Goal: Task Accomplishment & Management: Use online tool/utility

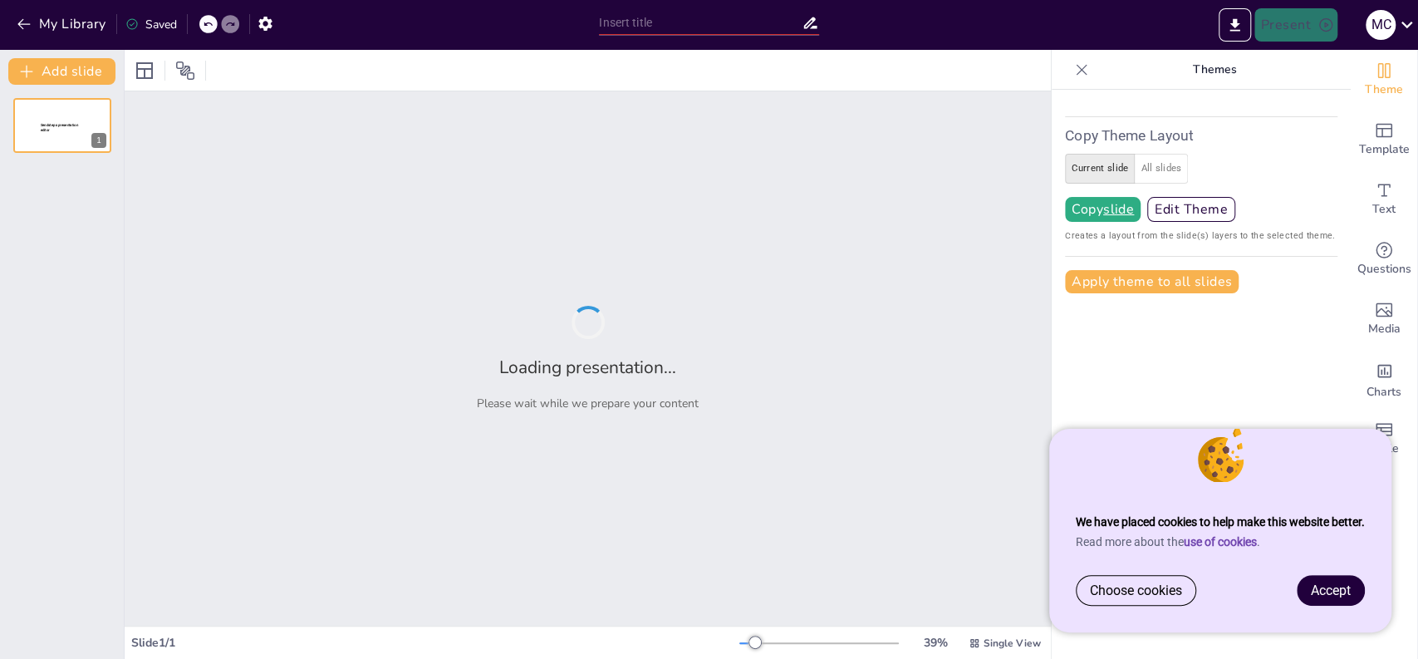
type input "Exploring the Impact of [PERSON_NAME] University in the HBCU Landscape"
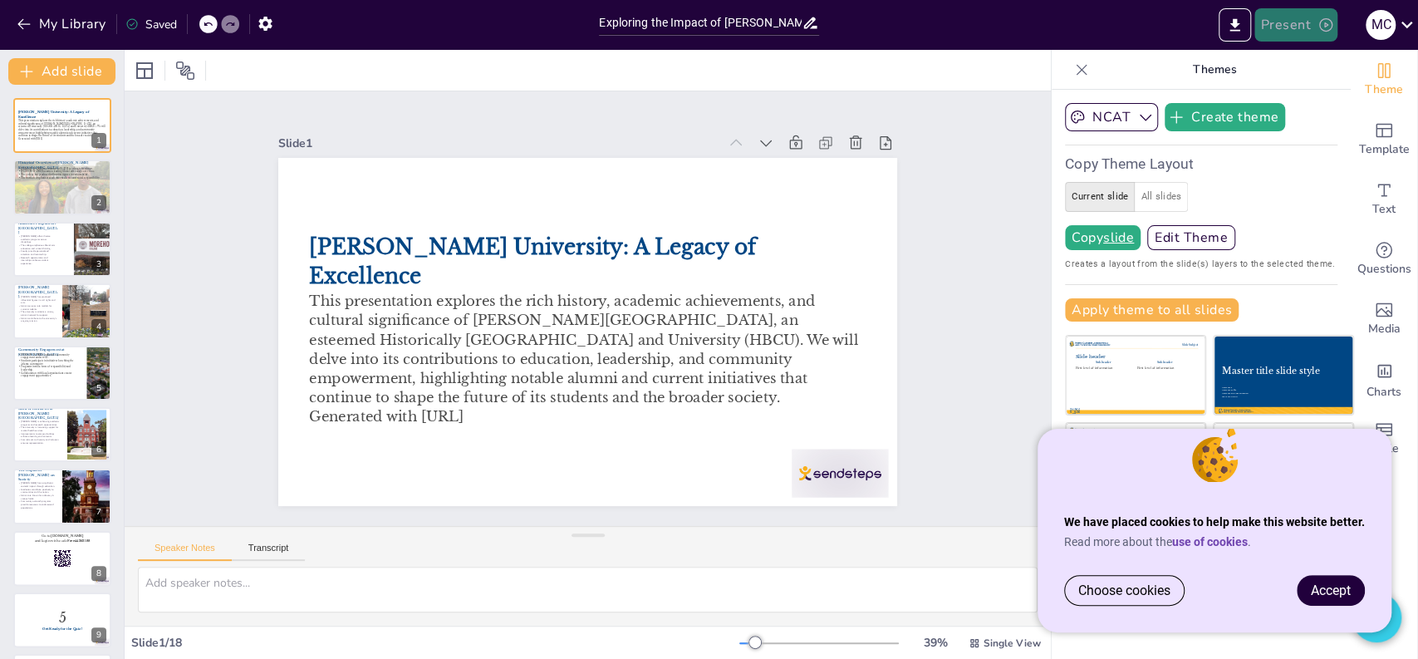
checkbox input "true"
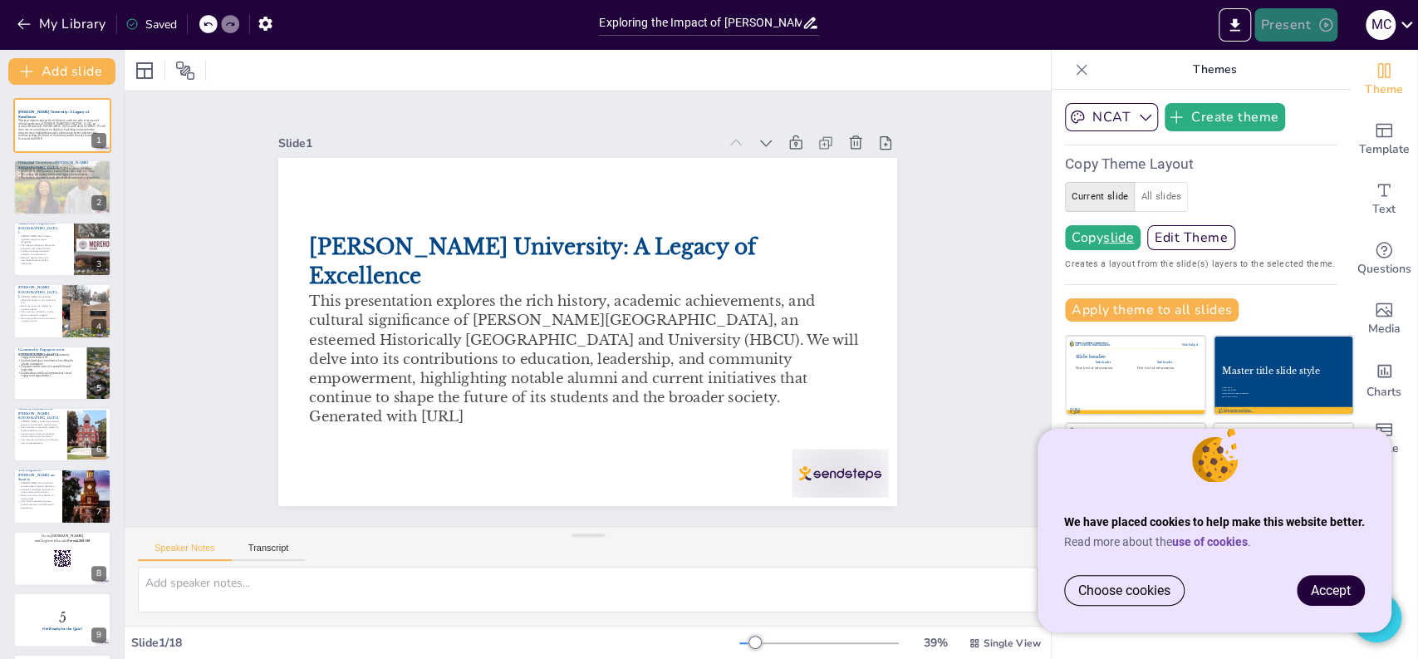
click at [1309, 23] on button "Present" at bounding box center [1296, 24] width 83 height 33
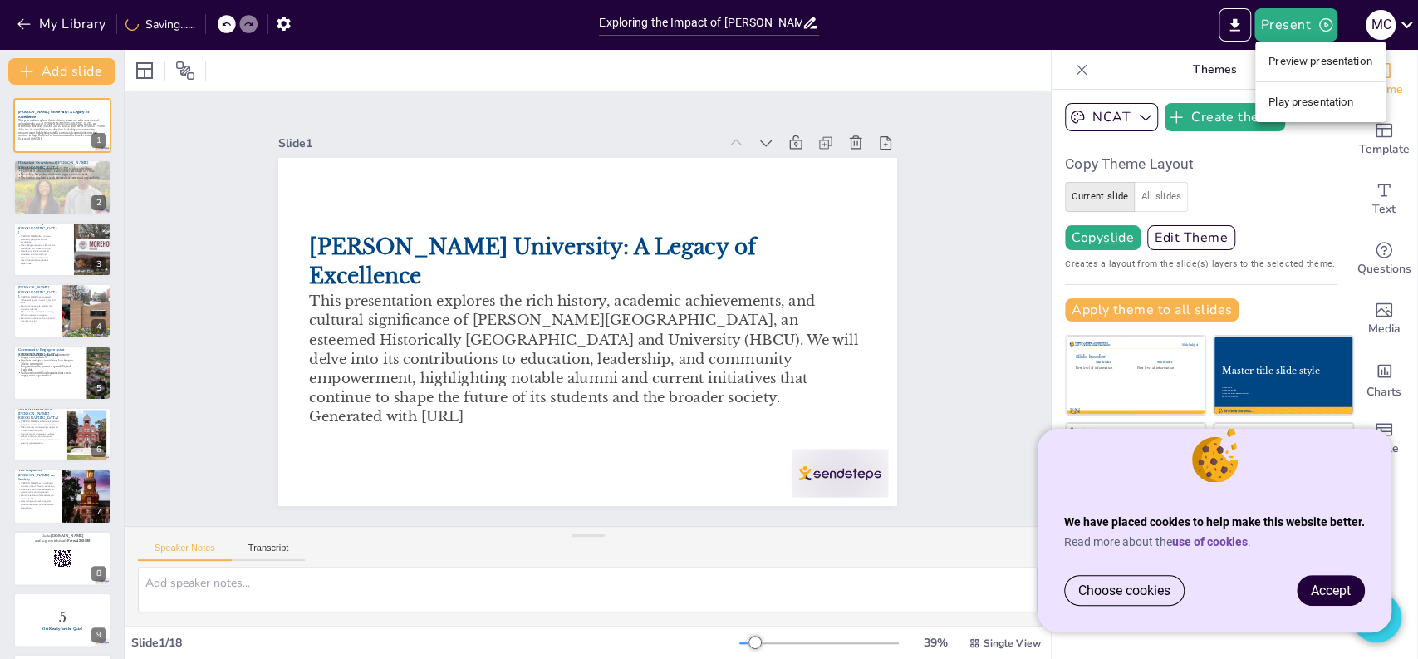
click at [1313, 66] on li "Preview presentation" at bounding box center [1320, 61] width 130 height 27
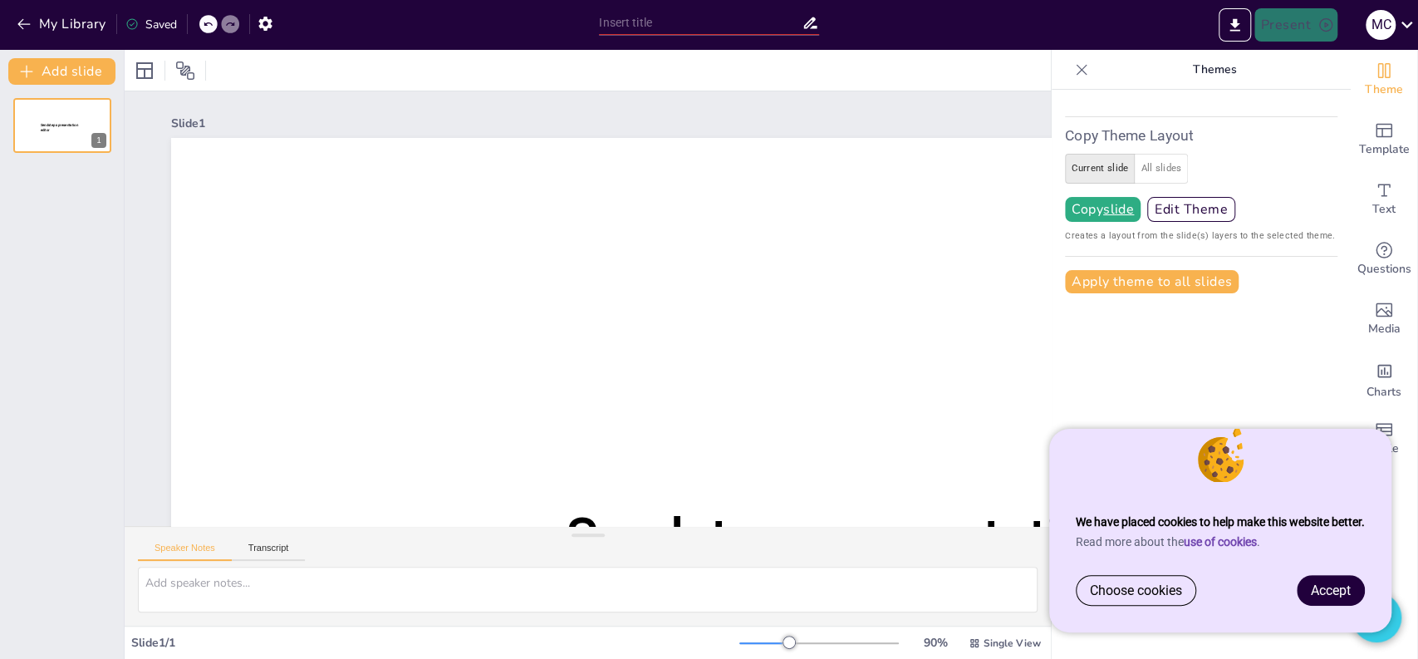
type input "Exploring the Impact of [PERSON_NAME] University in the HBCU Landscape"
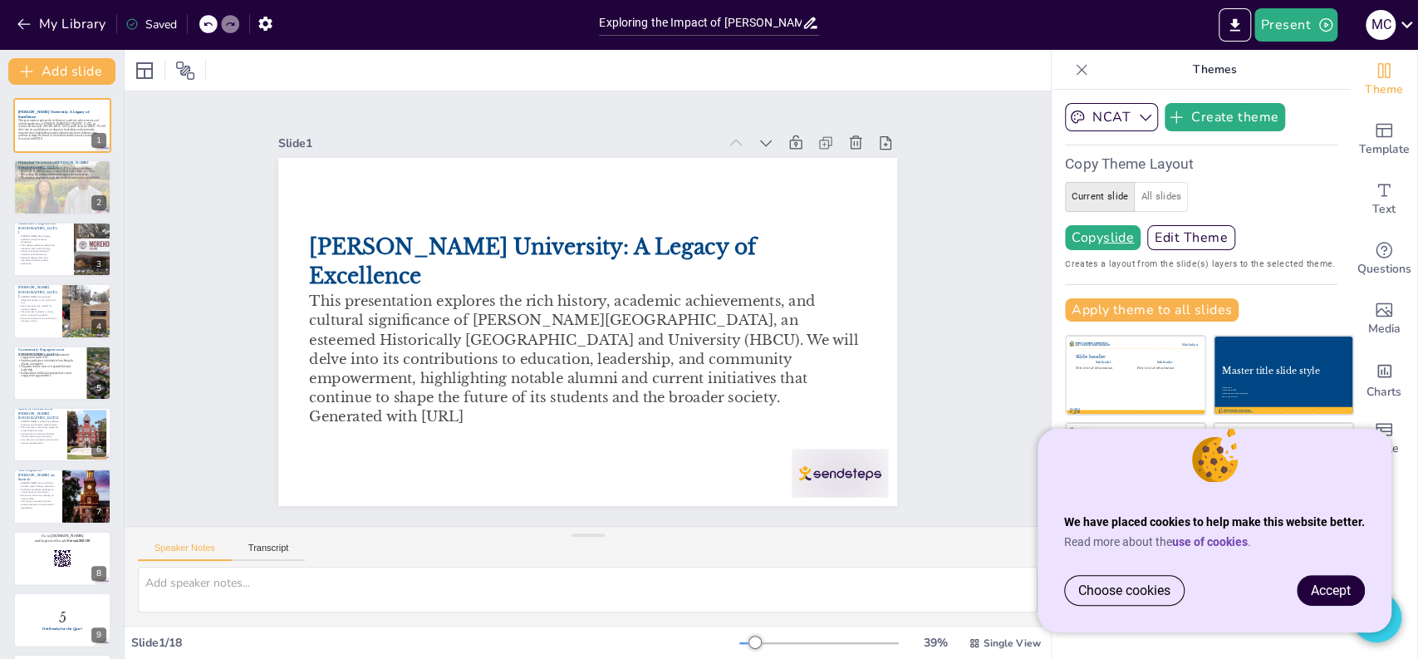
checkbox input "true"
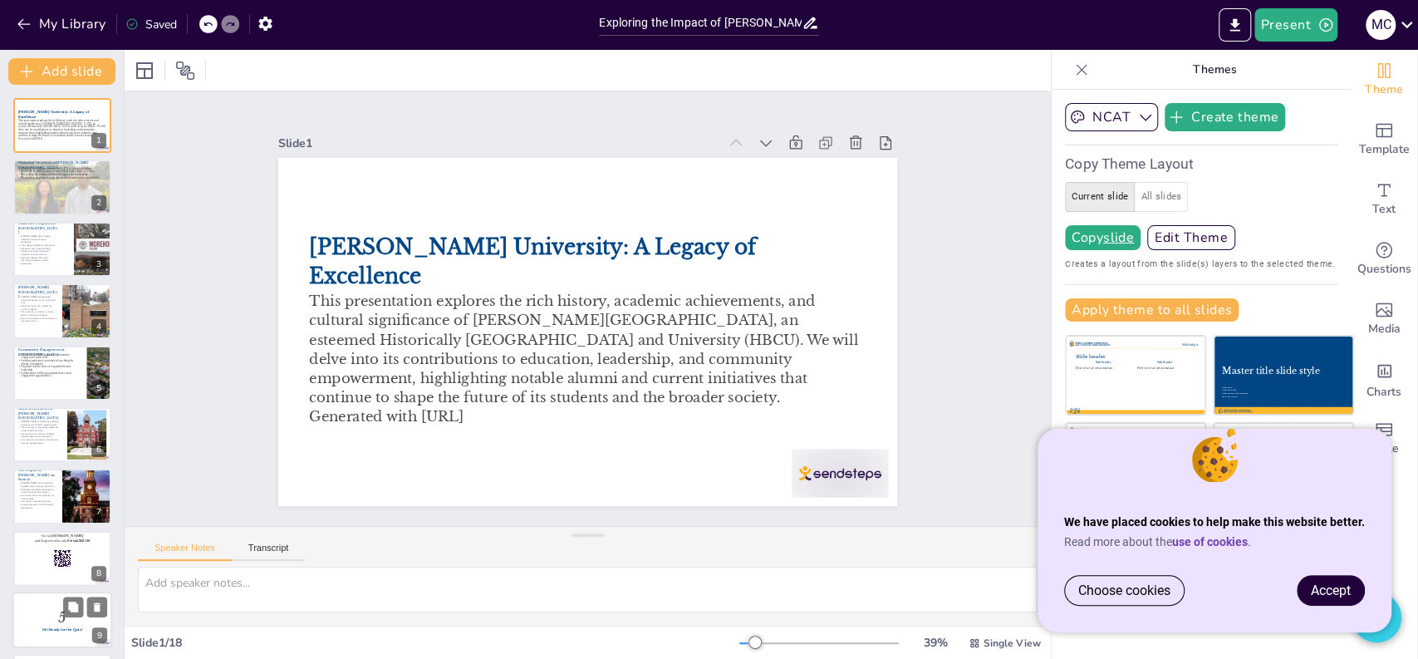
checkbox input "true"
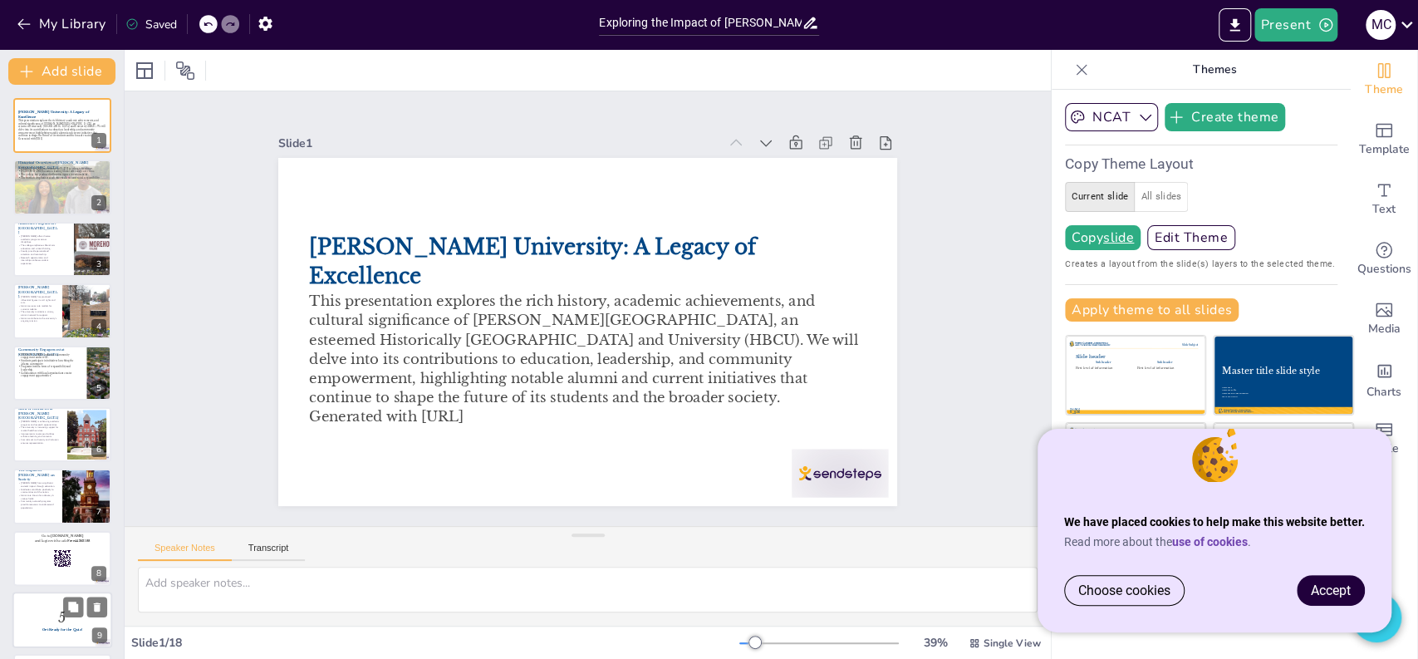
checkbox input "true"
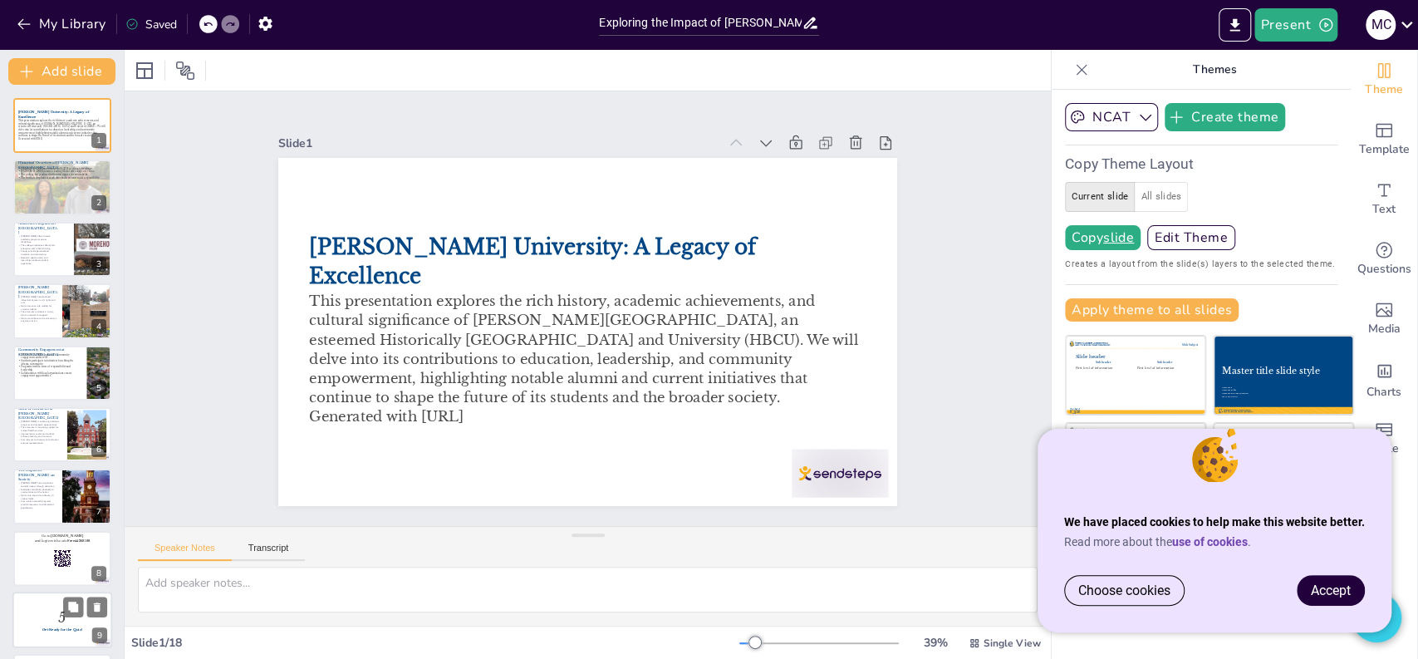
checkbox input "true"
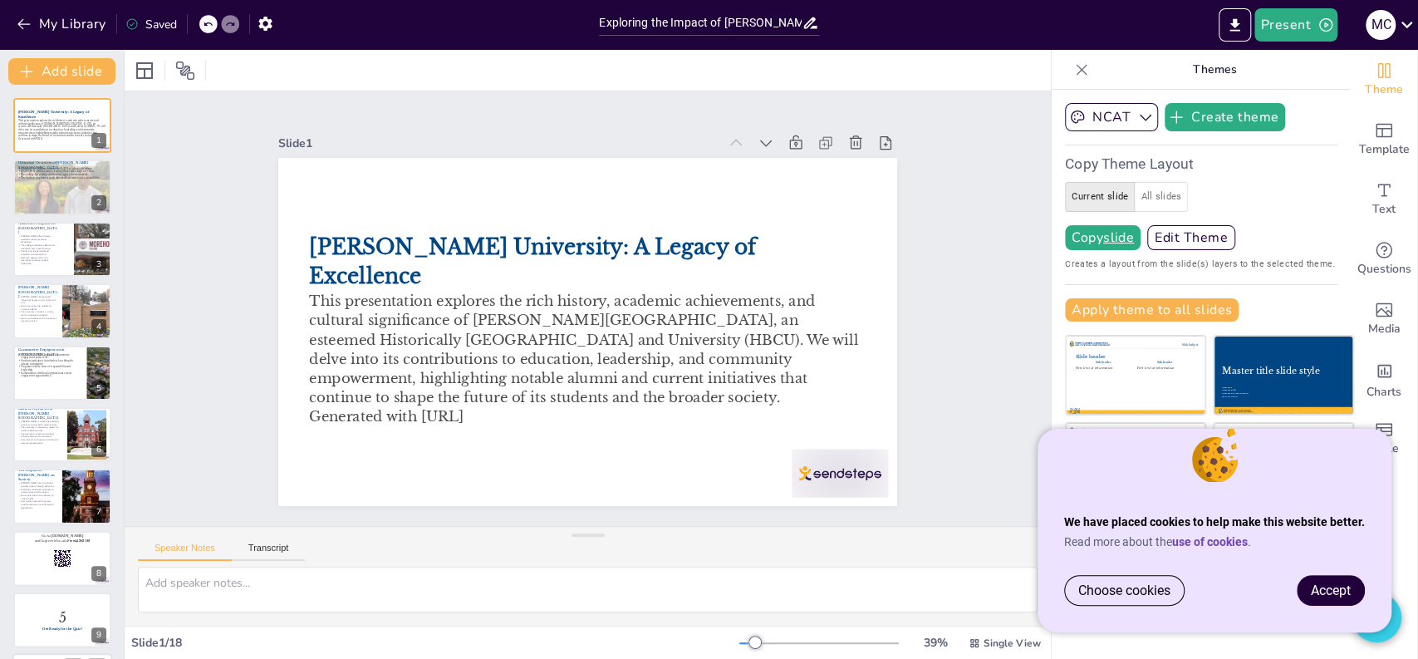
checkbox input "true"
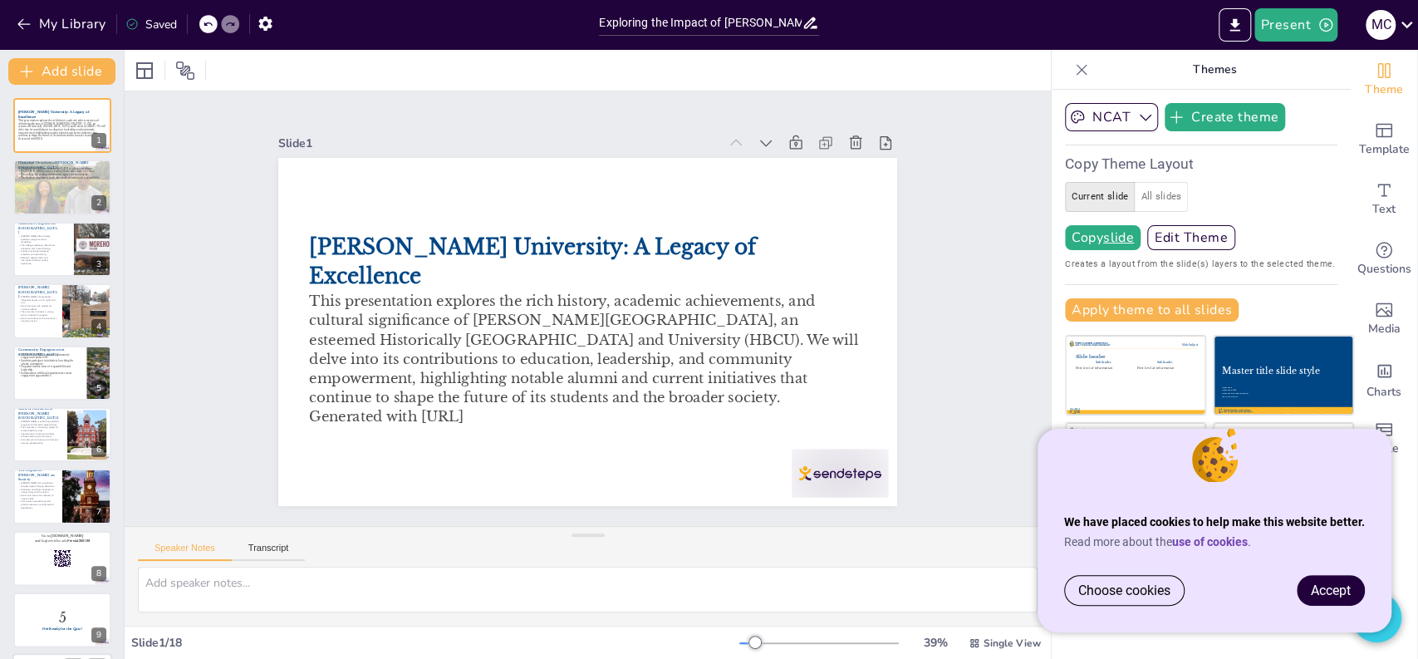
checkbox input "true"
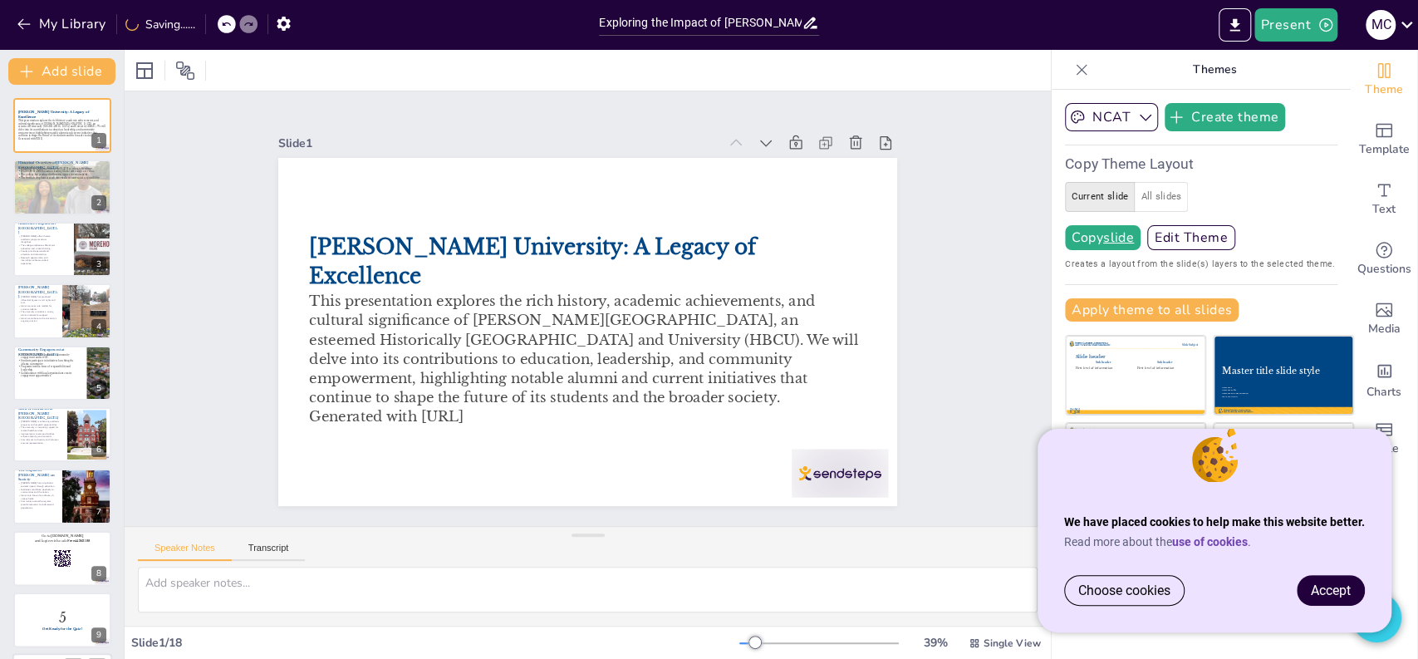
checkbox input "true"
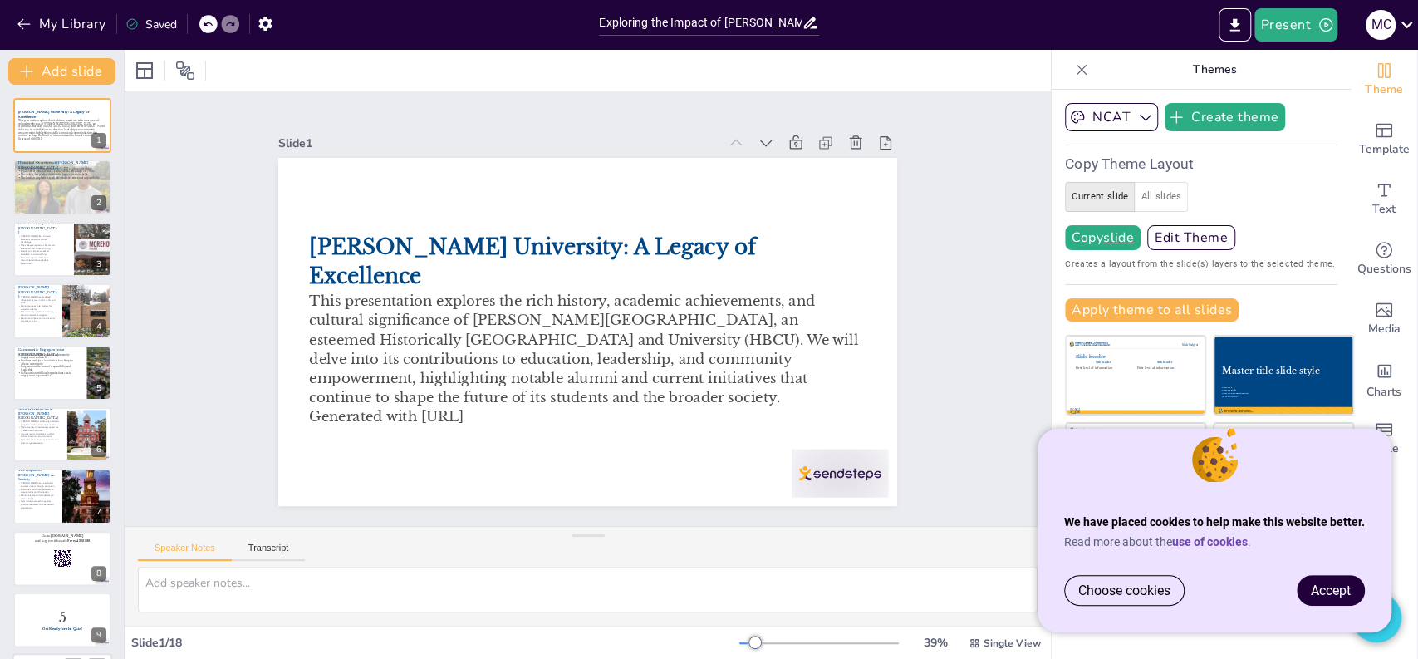
checkbox input "true"
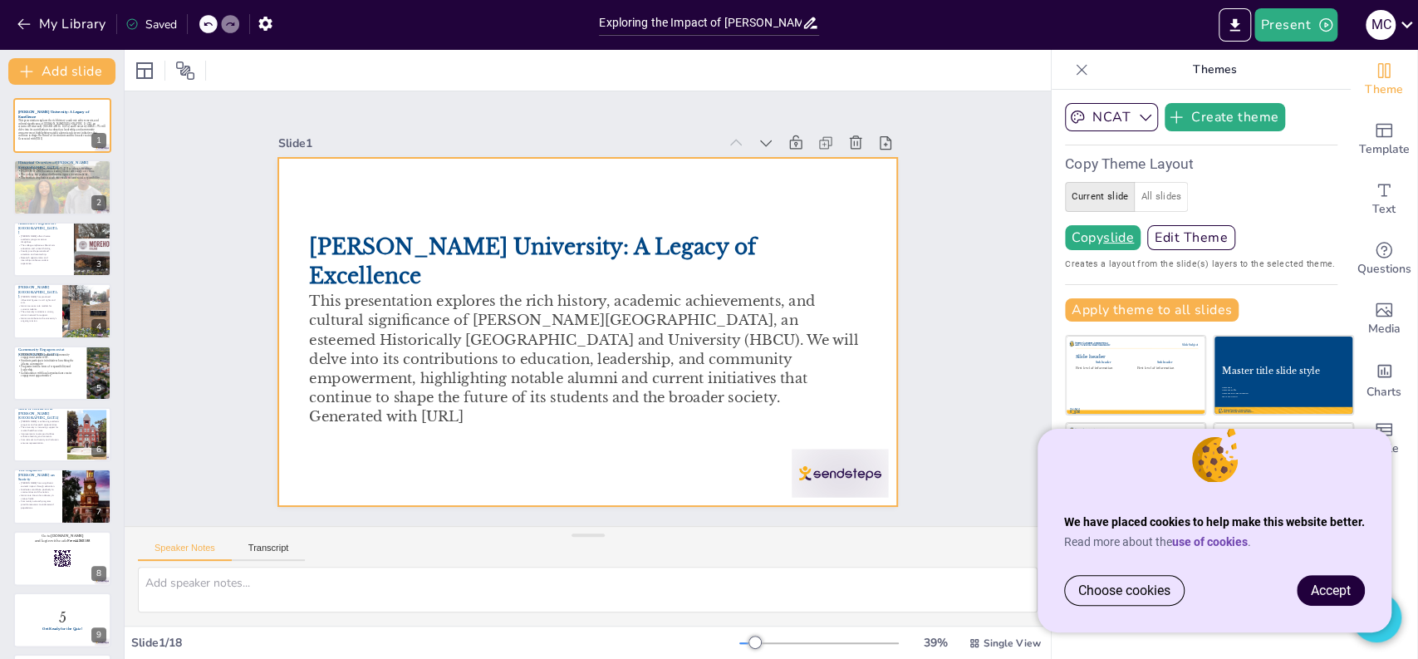
checkbox input "true"
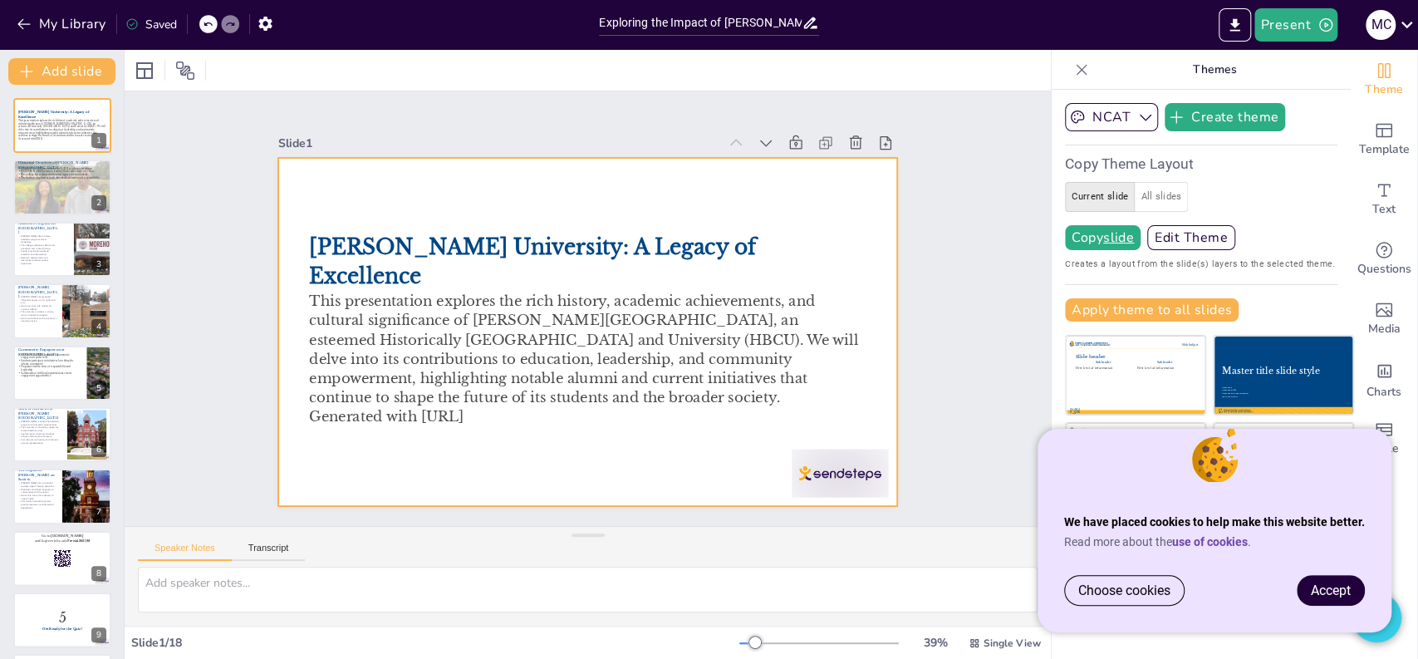
checkbox input "true"
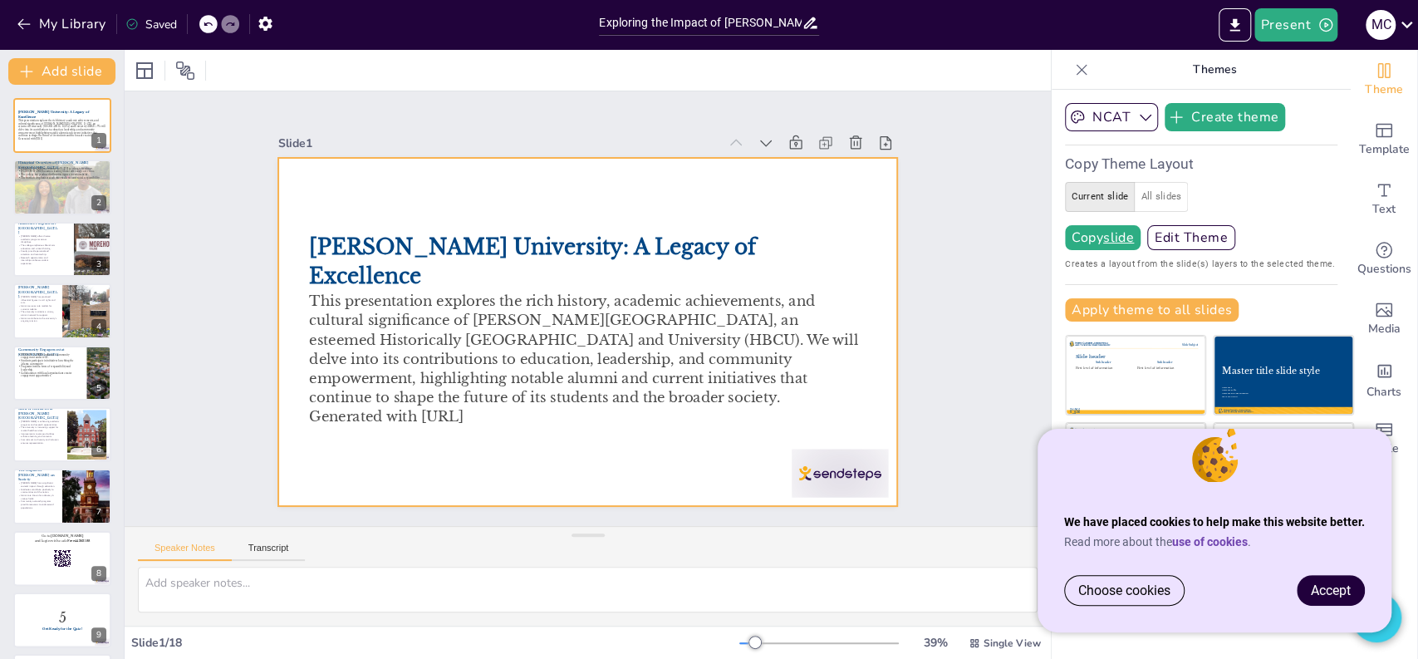
checkbox input "true"
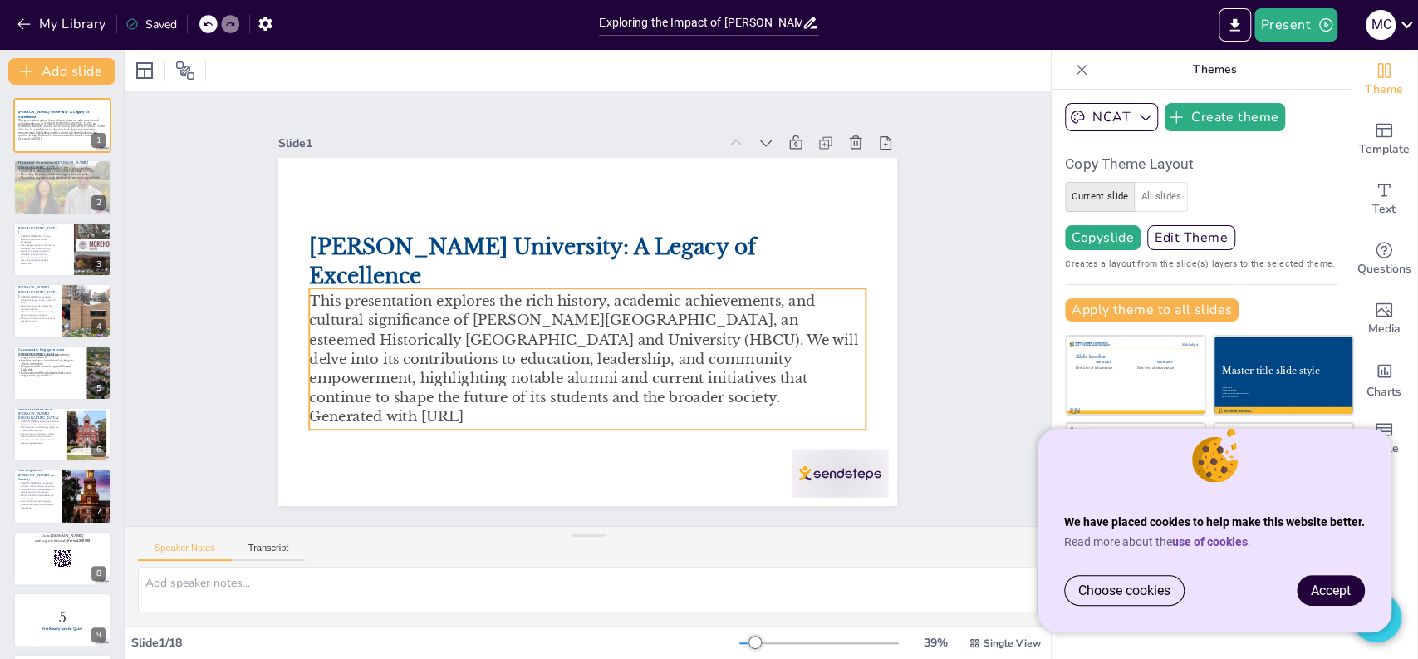
checkbox input "true"
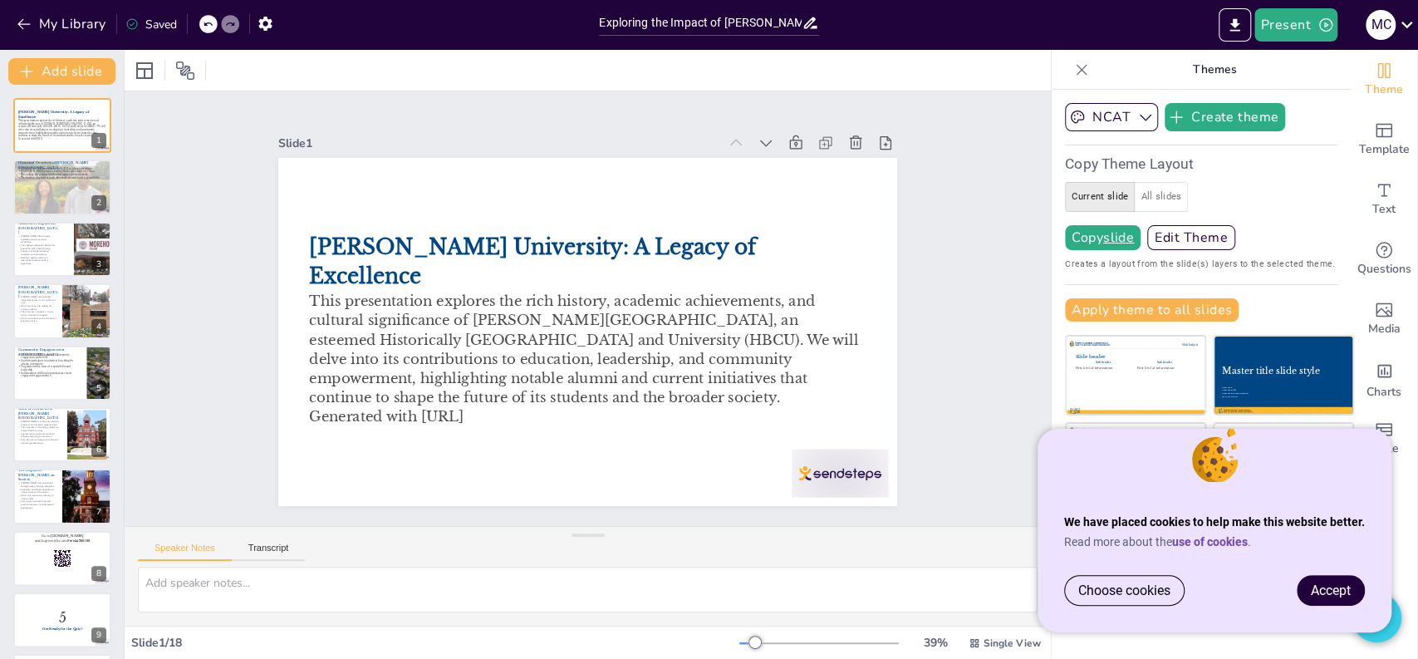
click at [1321, 585] on span "Accept" at bounding box center [1331, 590] width 40 height 16
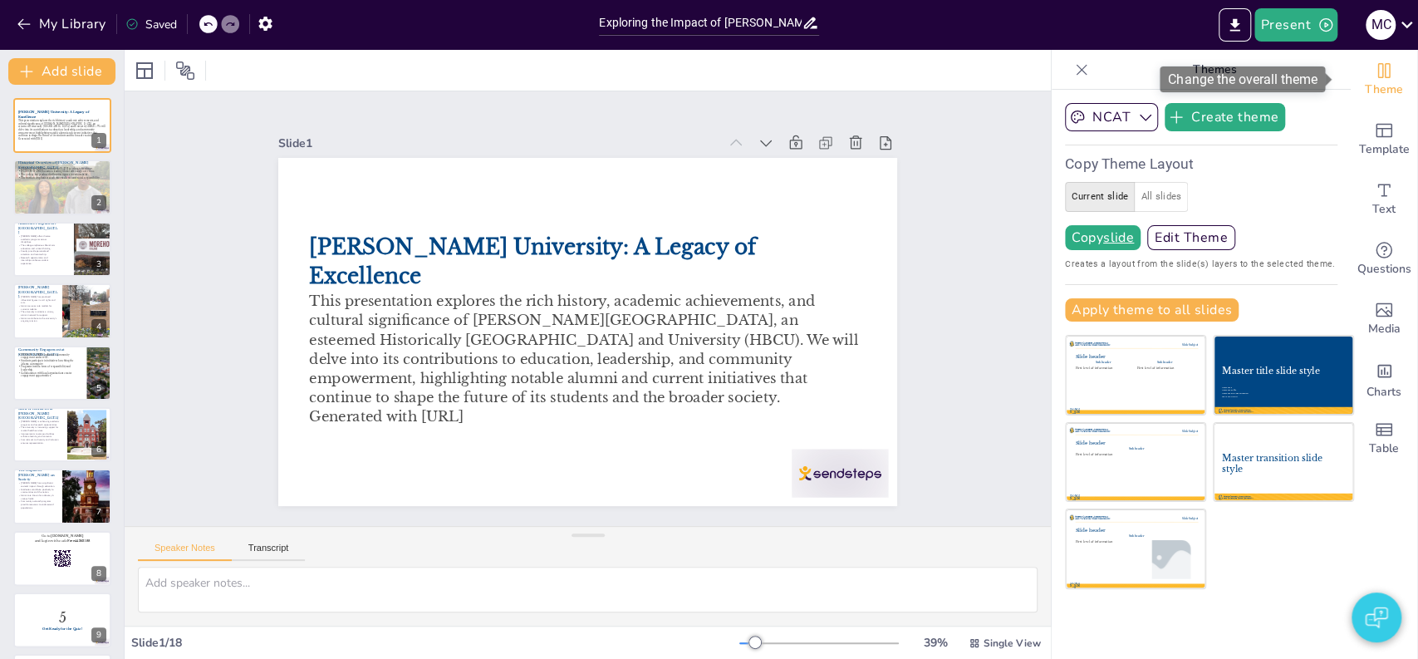
click at [1378, 79] on icon "Change the overall theme" at bounding box center [1384, 71] width 20 height 20
checkbox input "true"
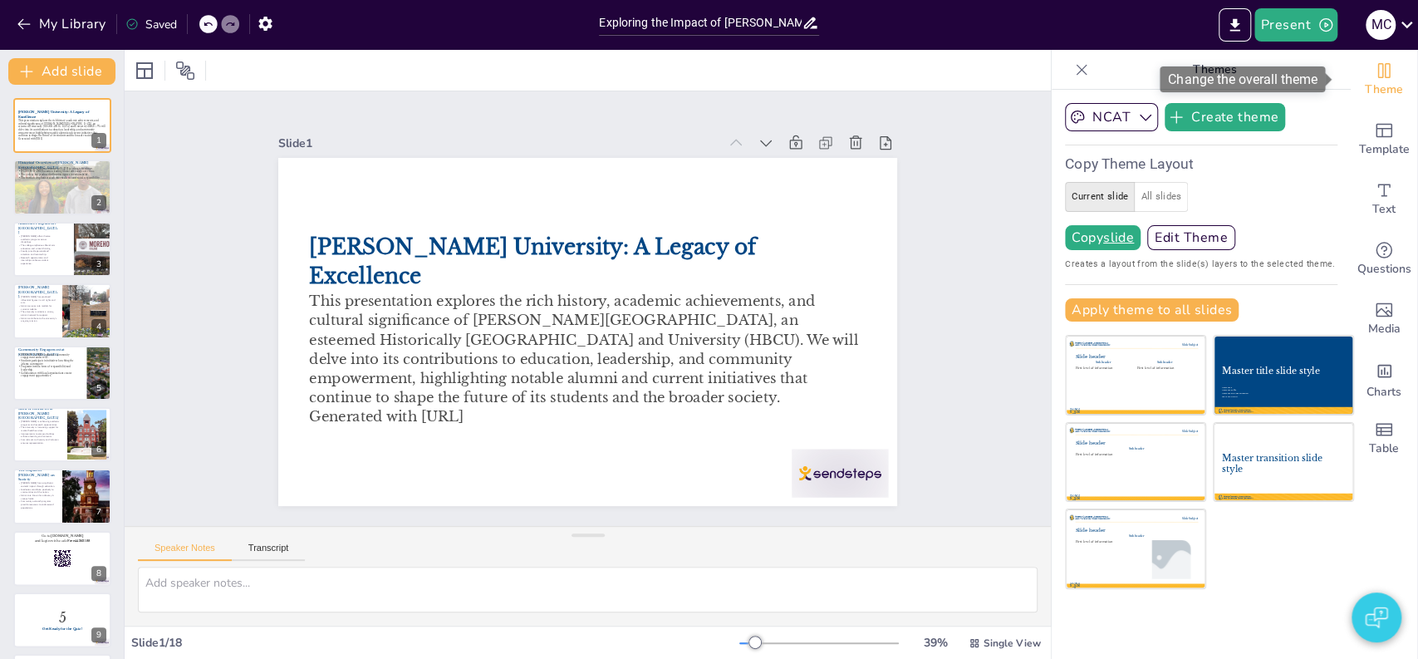
checkbox input "true"
click at [1073, 61] on icon at bounding box center [1081, 69] width 17 height 17
checkbox input "true"
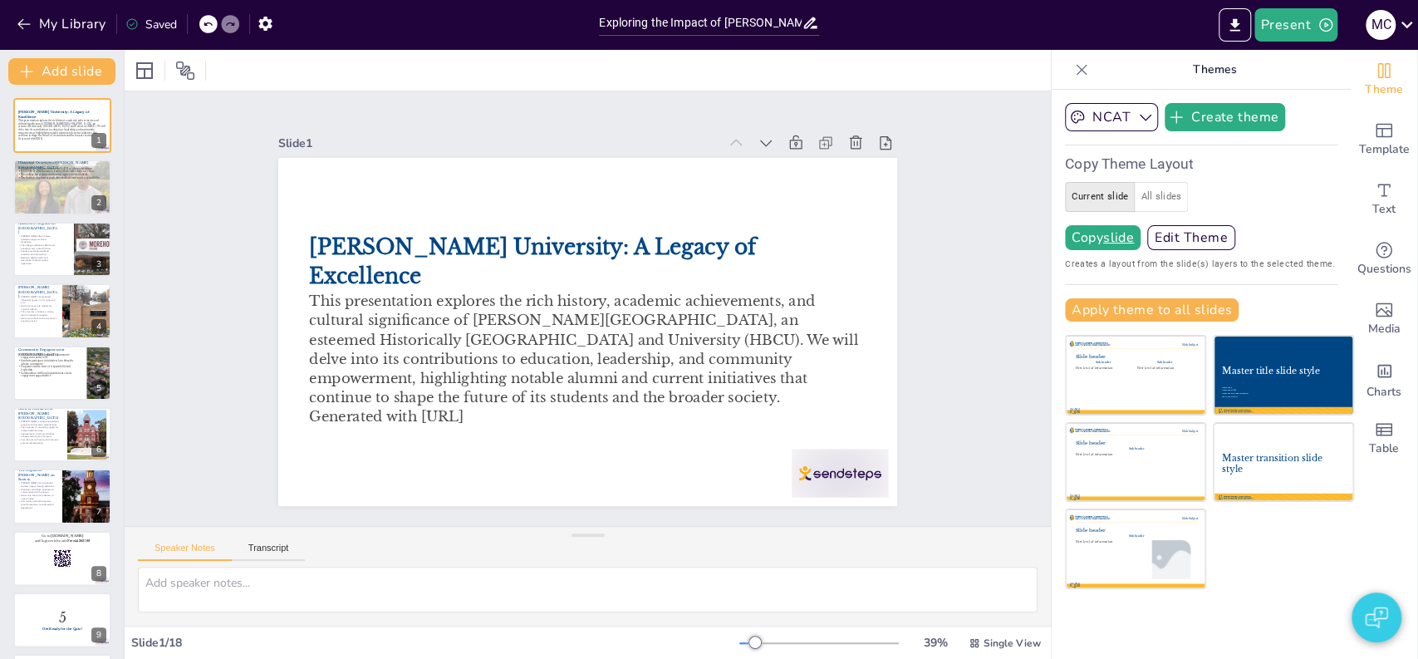
checkbox input "true"
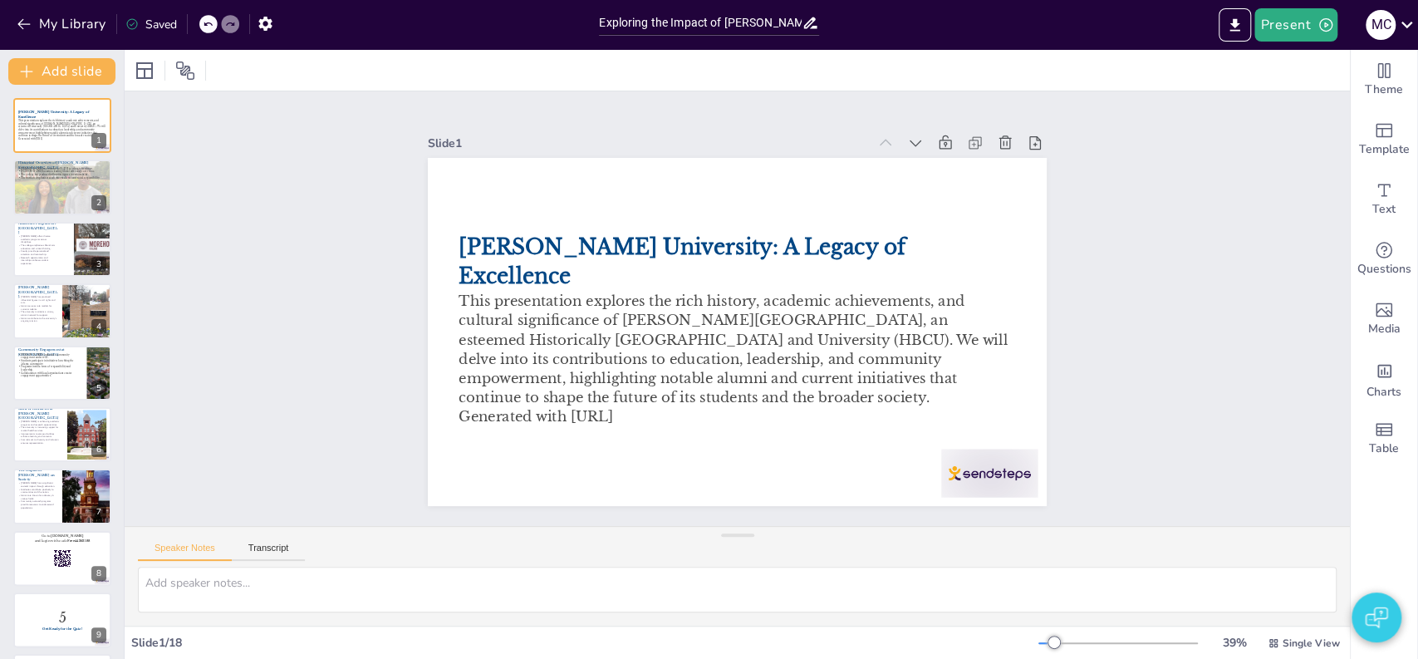
checkbox input "true"
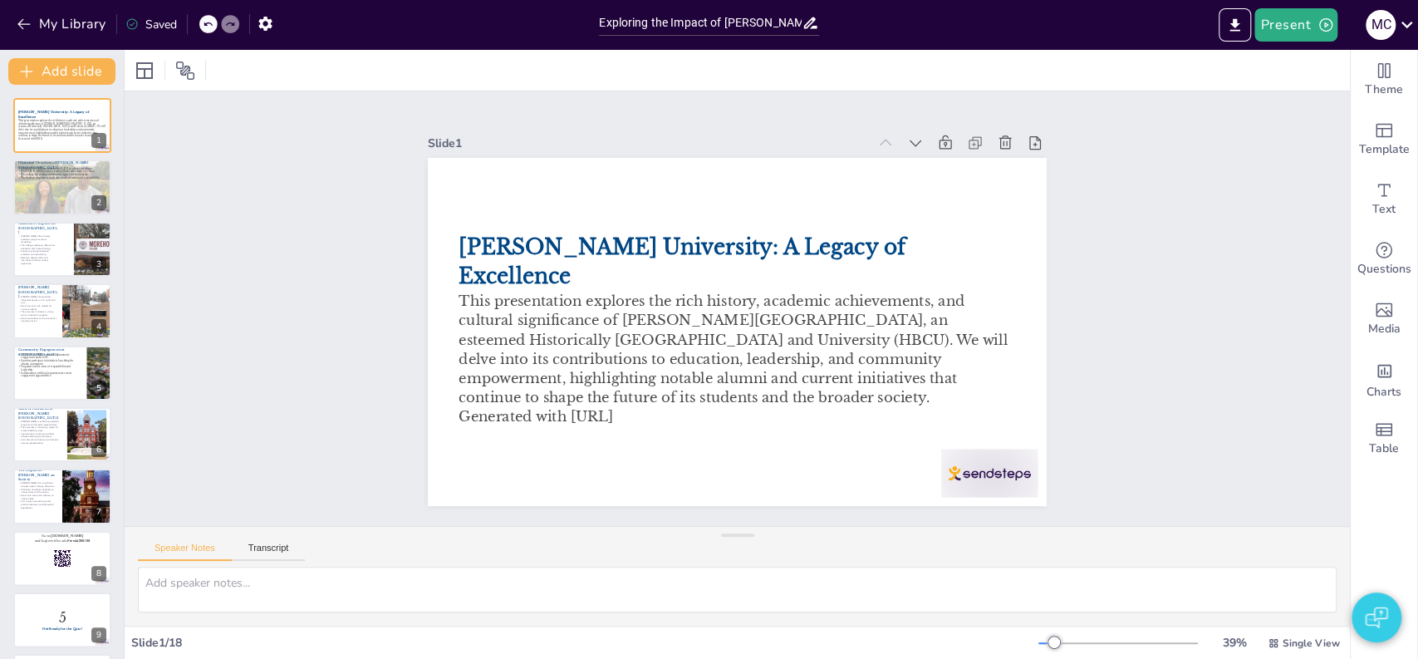
checkbox input "true"
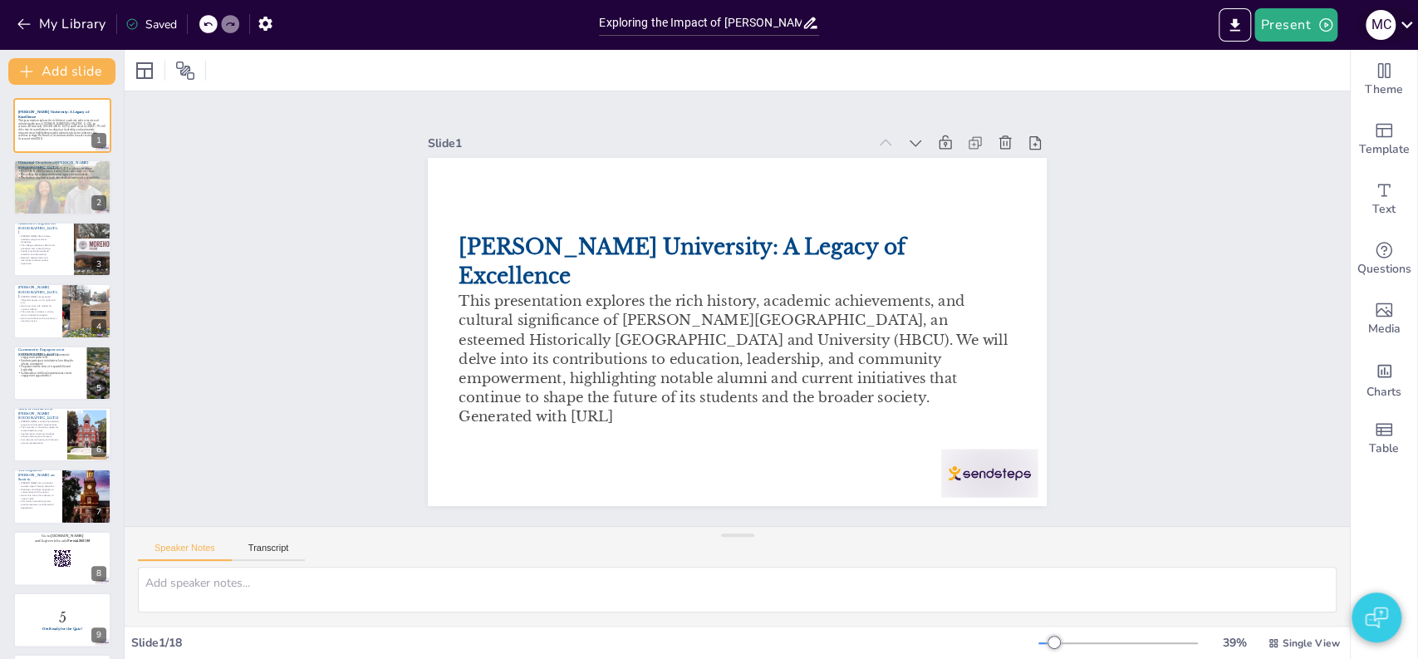
click at [1404, 22] on icon at bounding box center [1407, 24] width 22 height 22
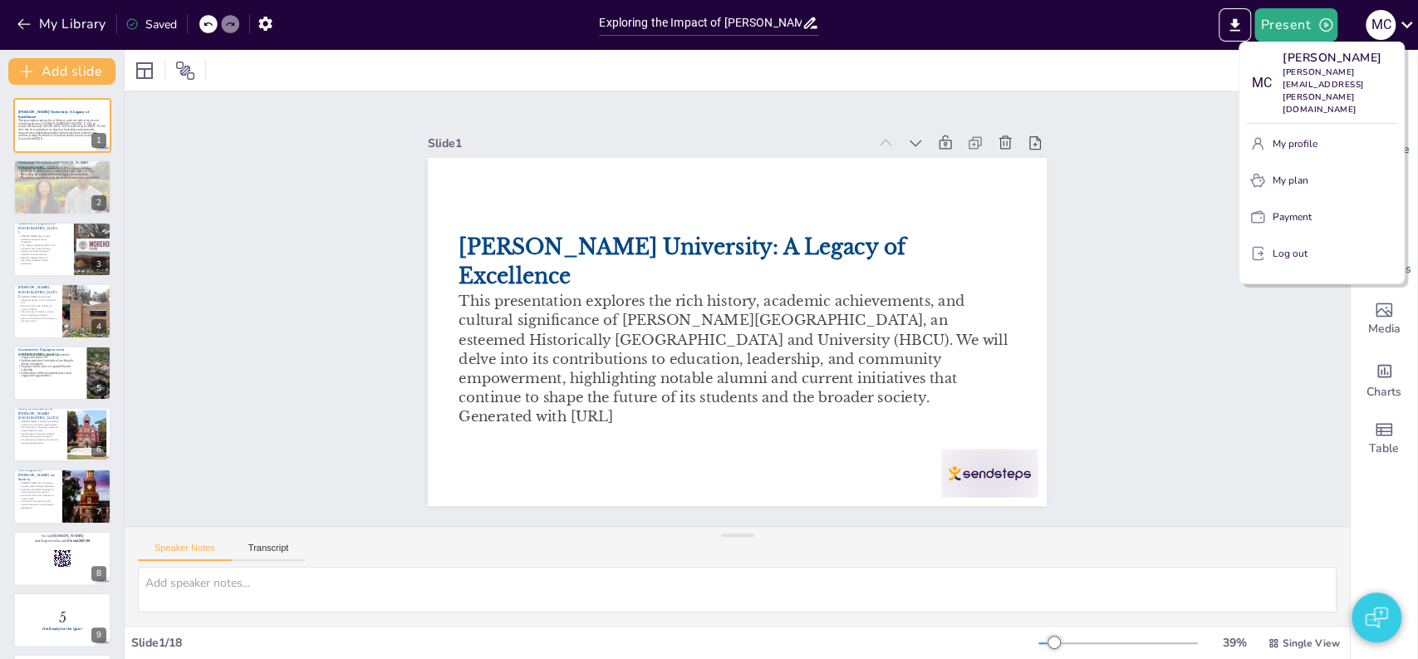
click at [1404, 23] on div at bounding box center [709, 329] width 1418 height 659
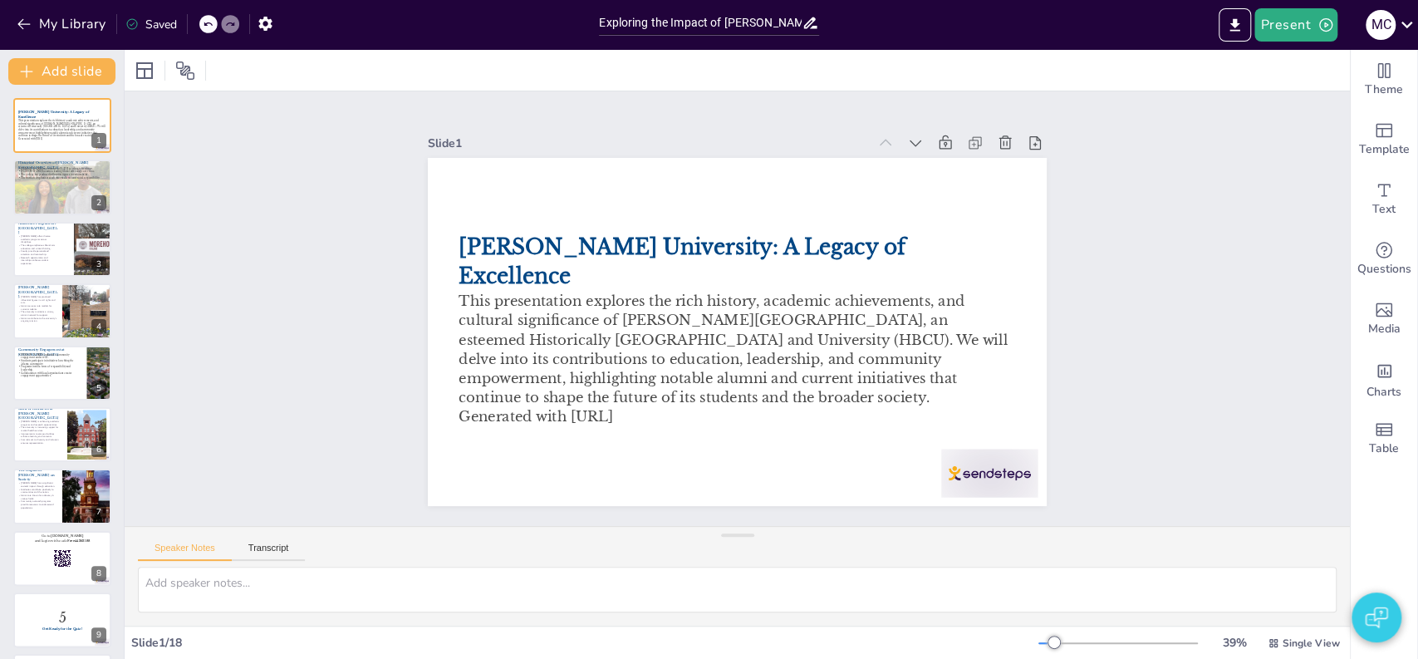
checkbox input "true"
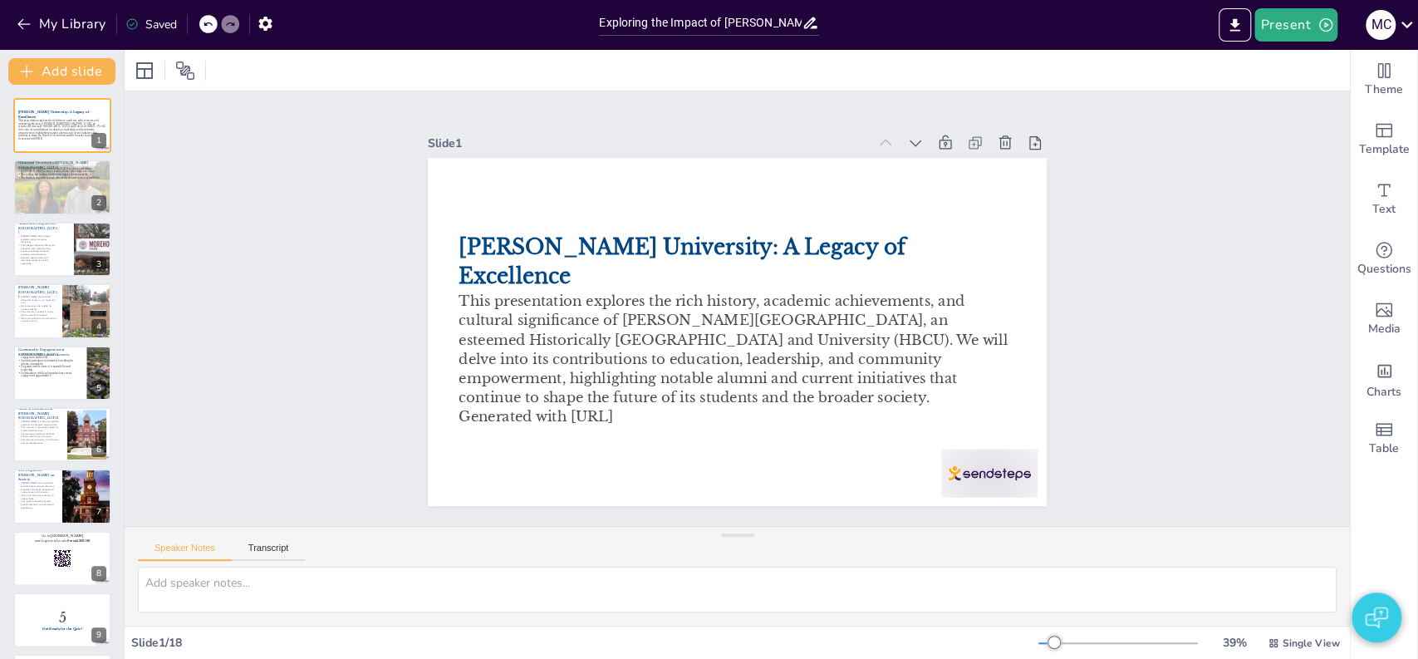
checkbox input "true"
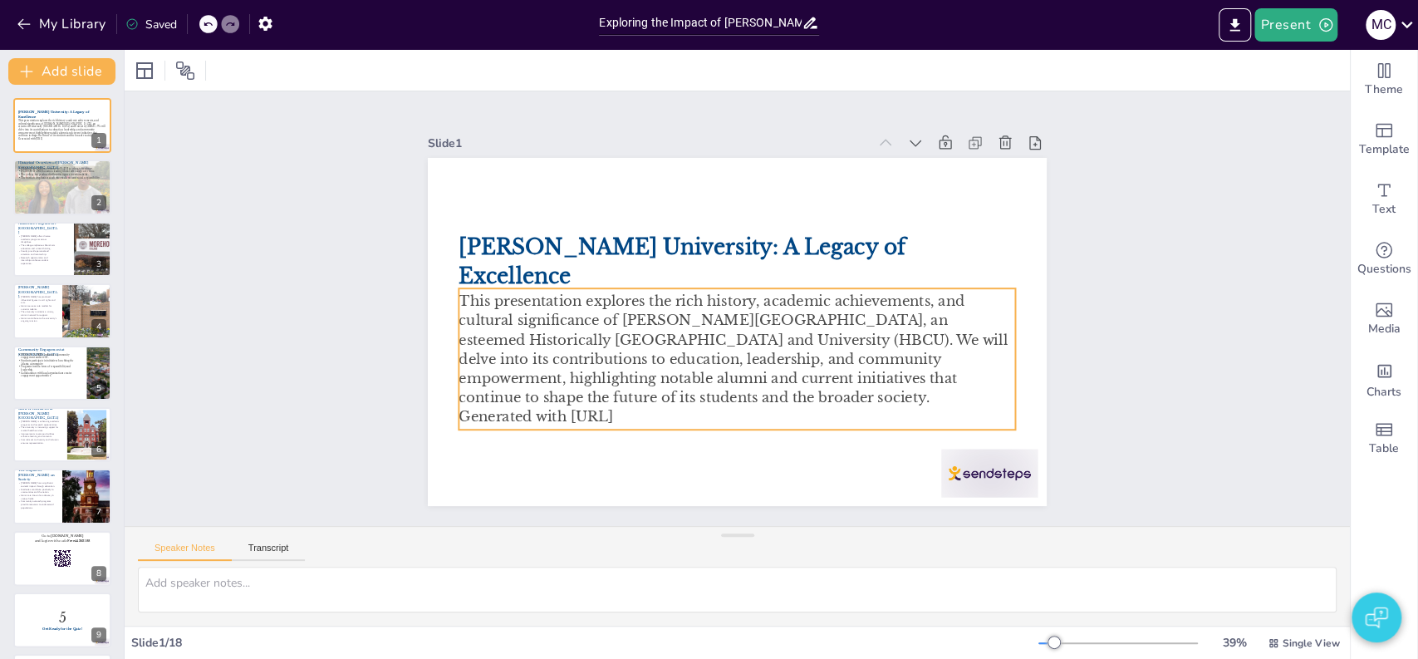
checkbox input "true"
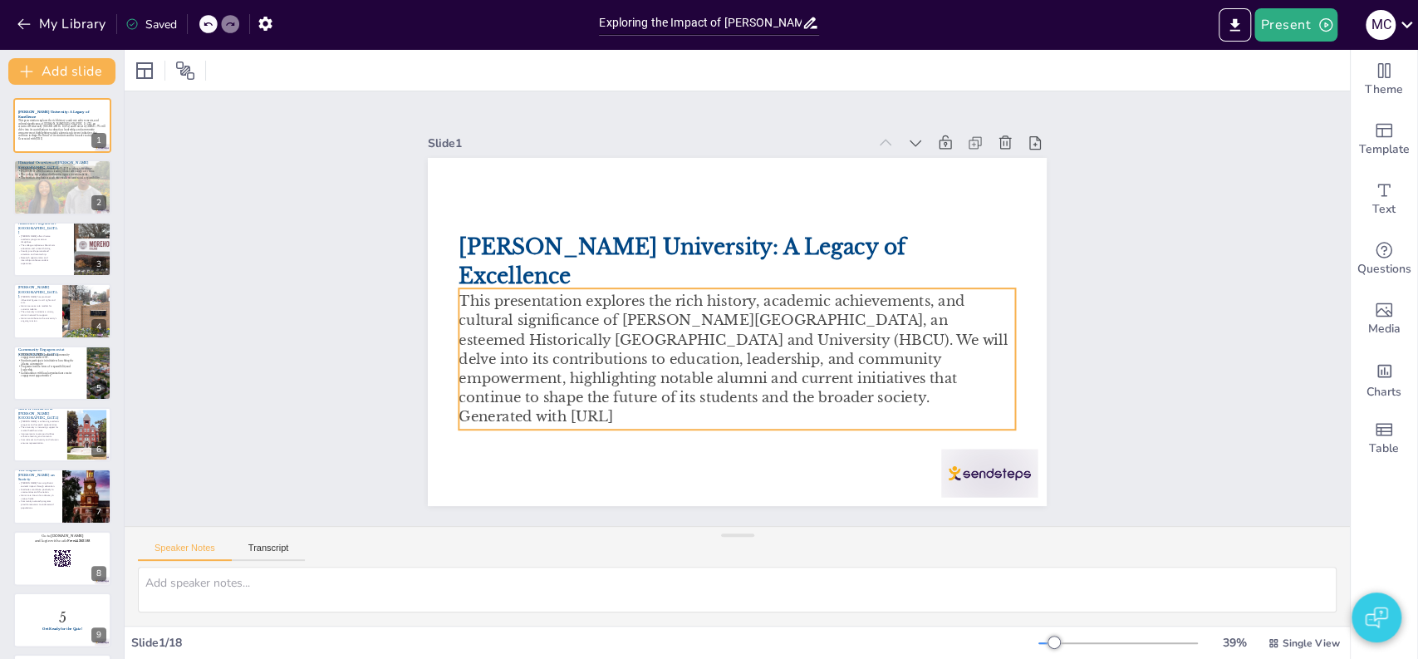
checkbox input "true"
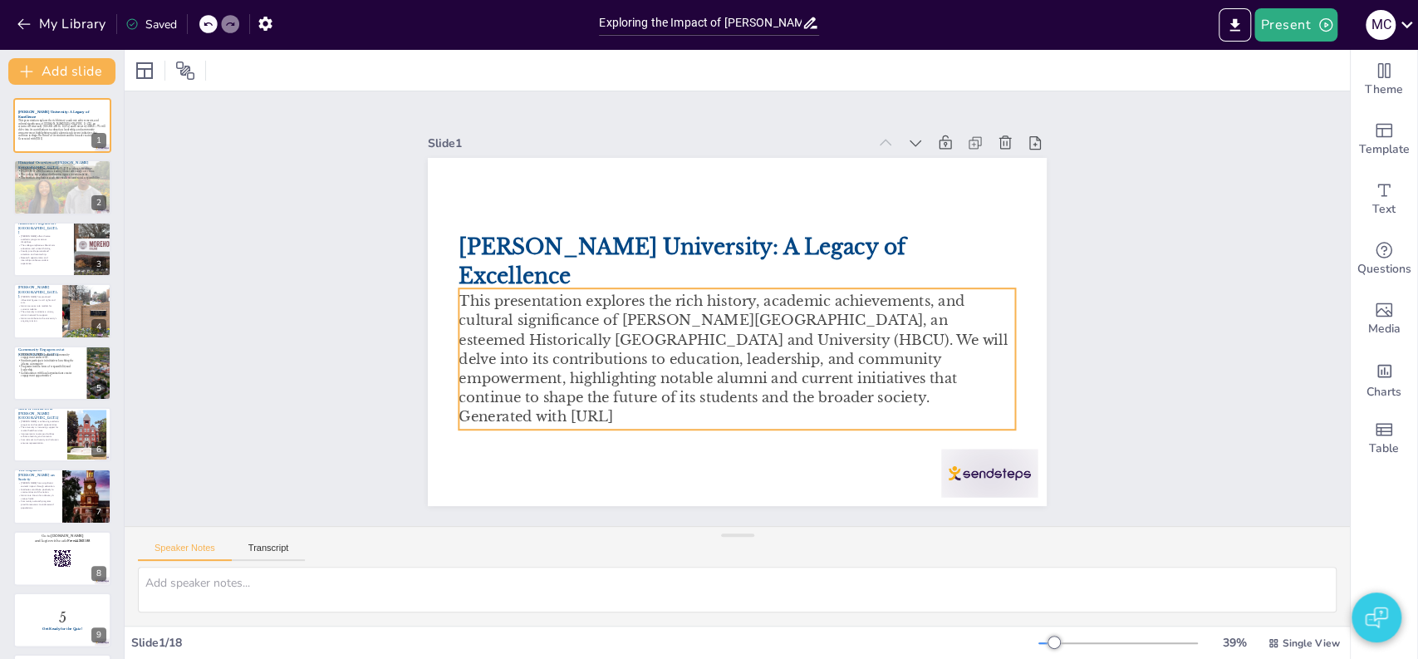
checkbox input "true"
